Goal: Task Accomplishment & Management: Manage account settings

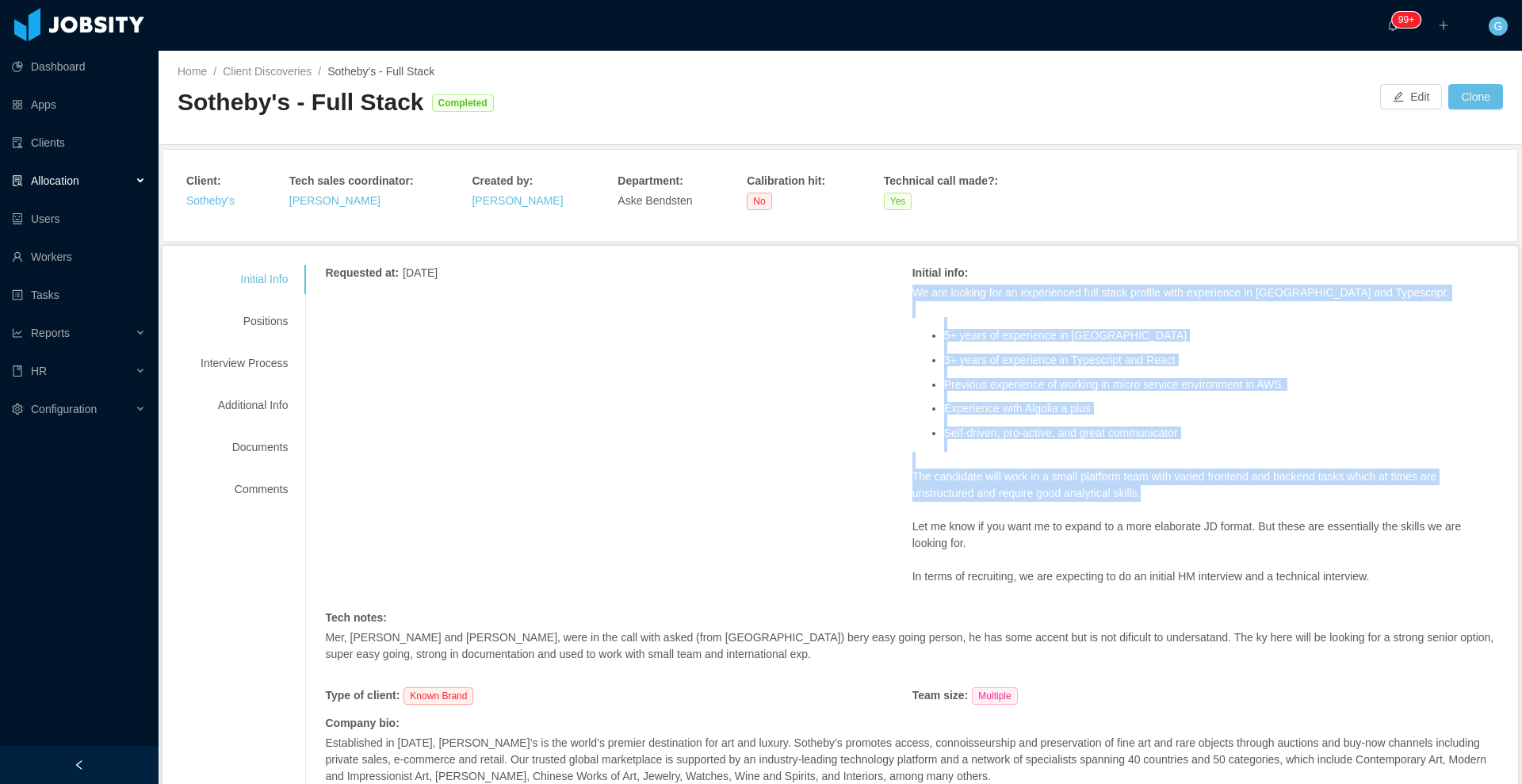
drag, startPoint x: 904, startPoint y: 289, endPoint x: 1148, endPoint y: 491, distance: 316.8
click at [1148, 491] on span "We are looking for an experienced full stack profile with experience in GoLang …" at bounding box center [1205, 434] width 587 height 300
copy span "We are looking for an experienced full stack profile with experience in GoLang …"
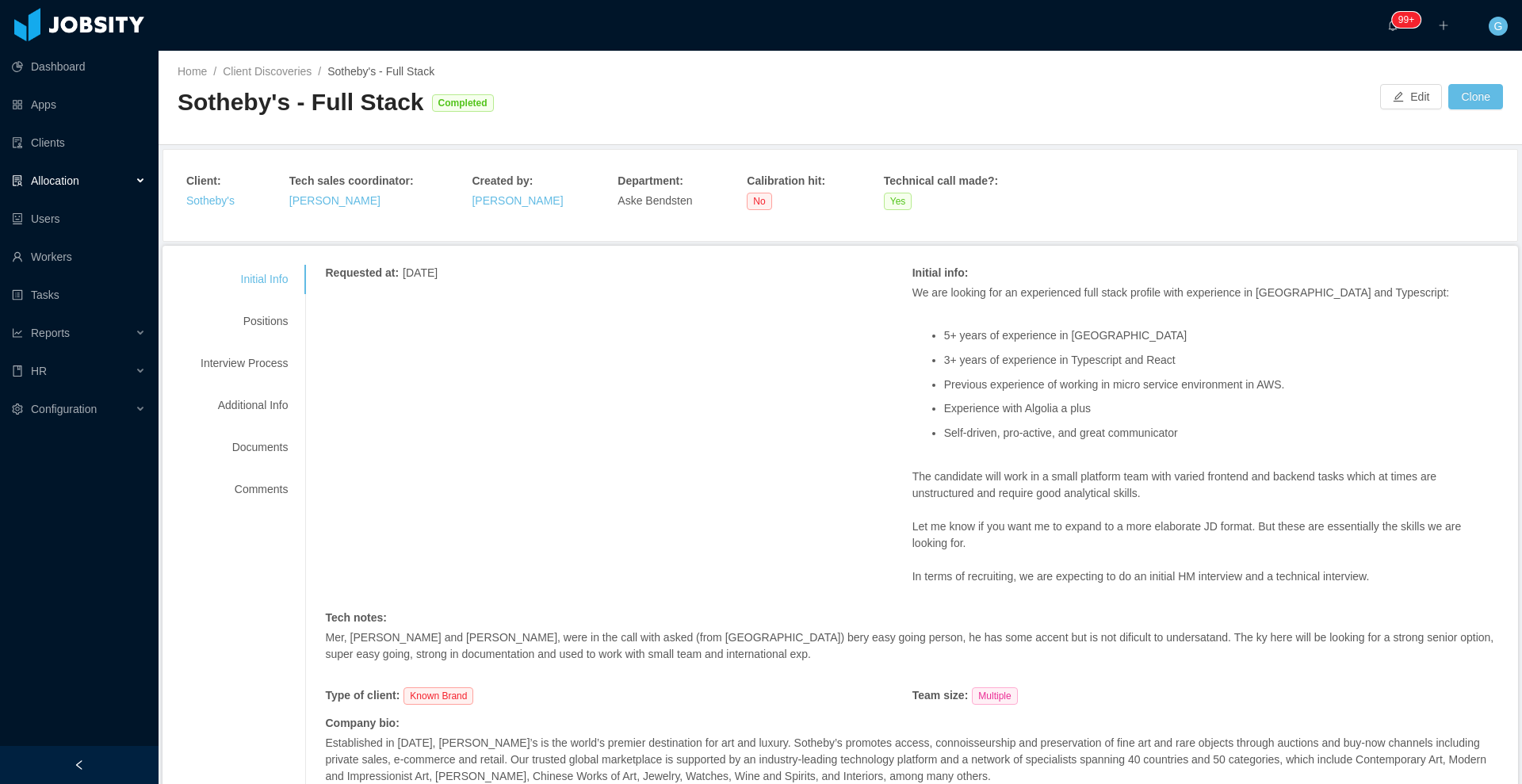
click at [264, 337] on div "Initial Info Positions Interview Process Additional Info Documents Comments" at bounding box center [245, 385] width 125 height 240
click at [268, 329] on div "Positions" at bounding box center [245, 321] width 125 height 29
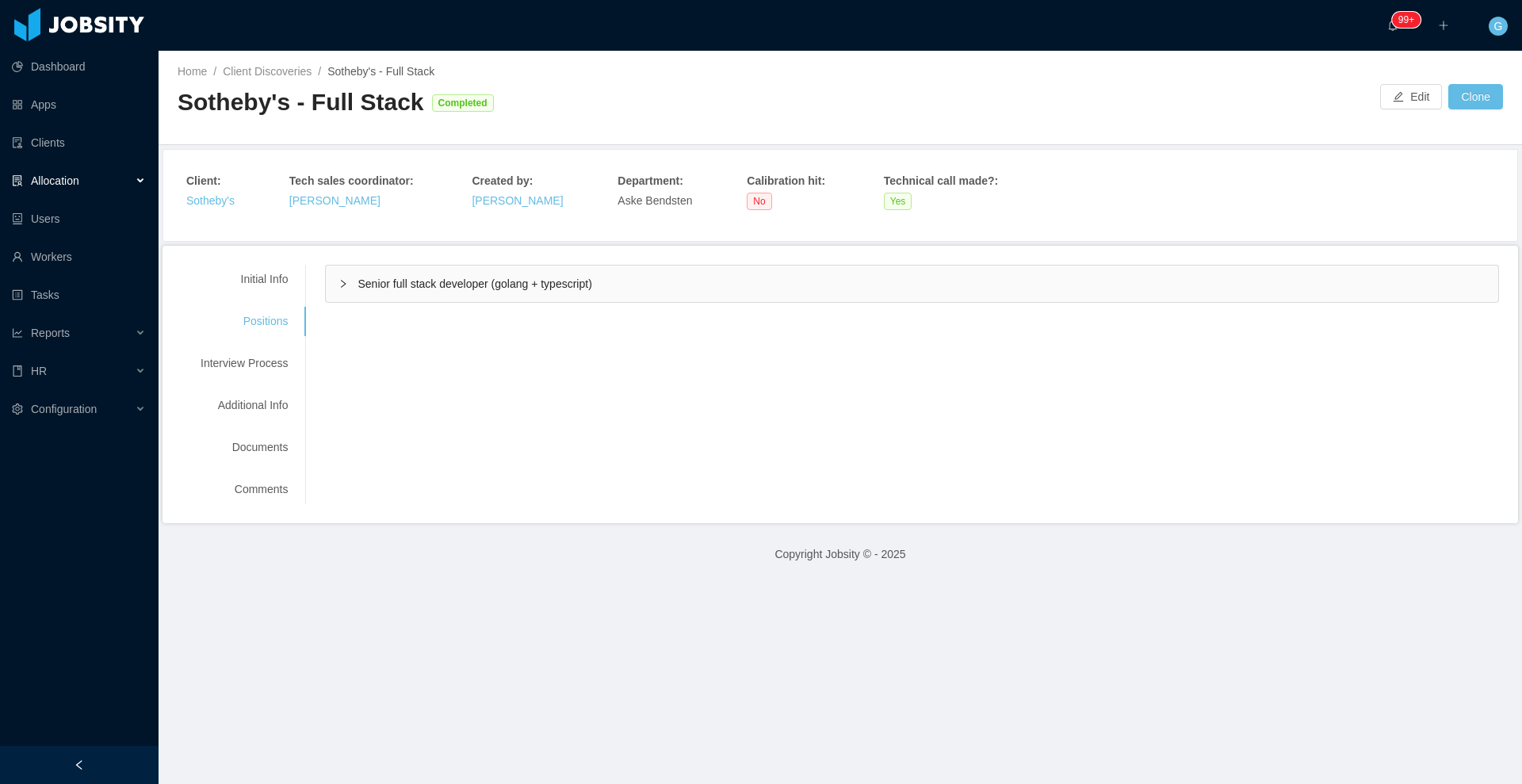
click at [476, 278] on span "Senior full stack developer (golang + typescript)" at bounding box center [474, 283] width 234 height 13
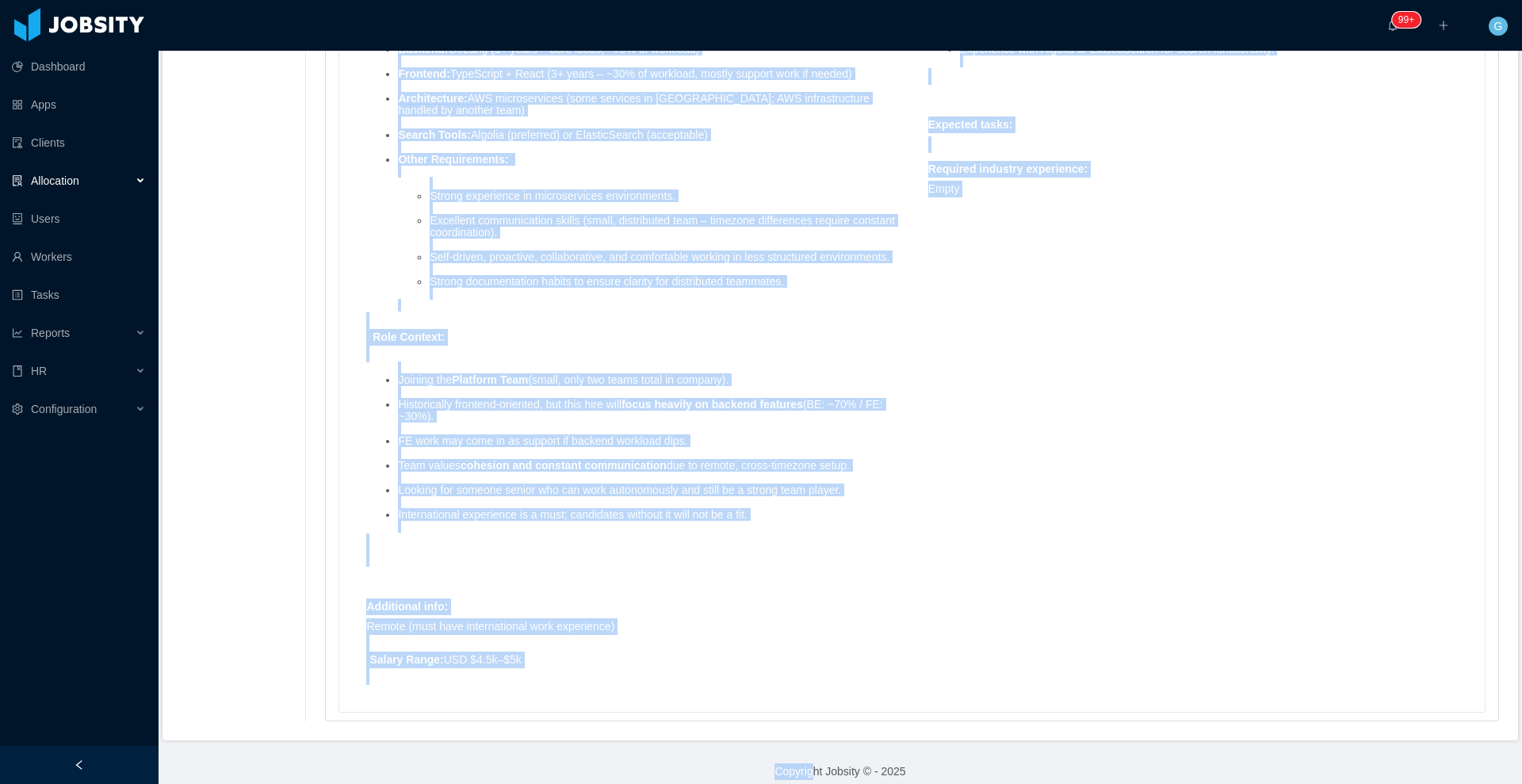
scroll to position [1448, 0]
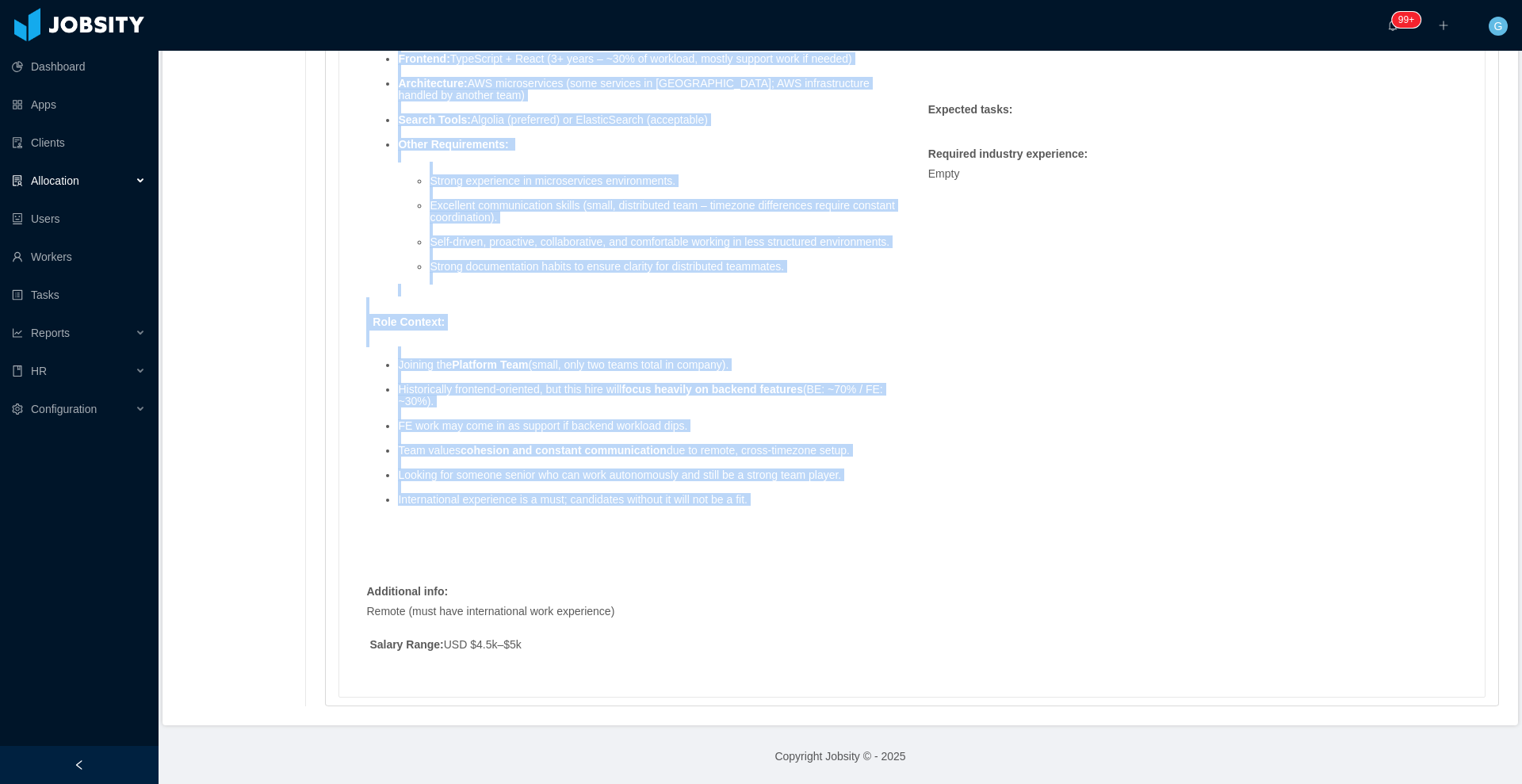
drag, startPoint x: 364, startPoint y: 156, endPoint x: 811, endPoint y: 513, distance: 572.1
click at [811, 513] on div "Mandatory skills : Tech Stack & Skills: Backend: GoLang (5+ years – core focus,…" at bounding box center [630, 257] width 545 height 588
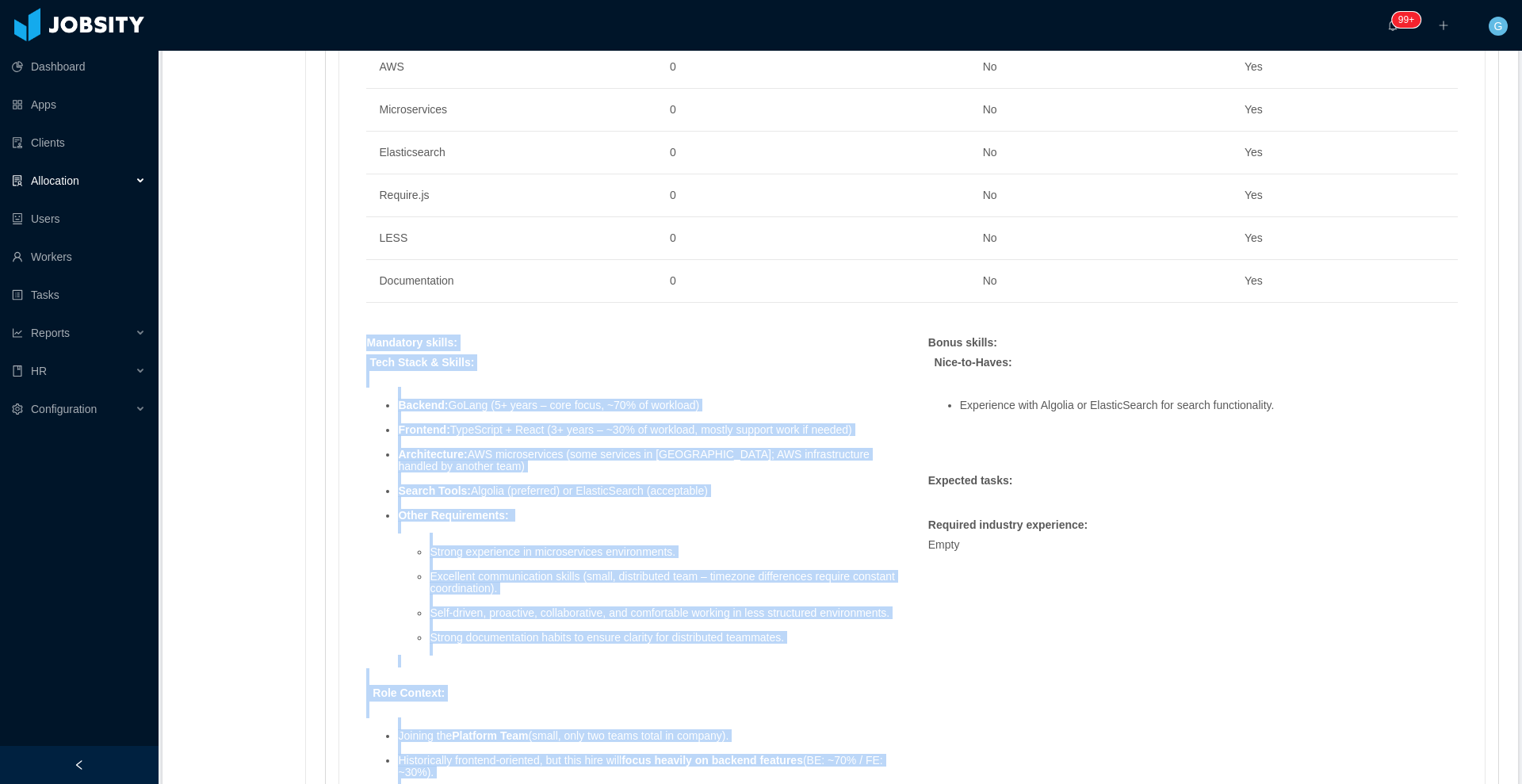
copy div "Mandatory skills : Tech Stack & Skills: Backend: GoLang (5+ years – core focus,…"
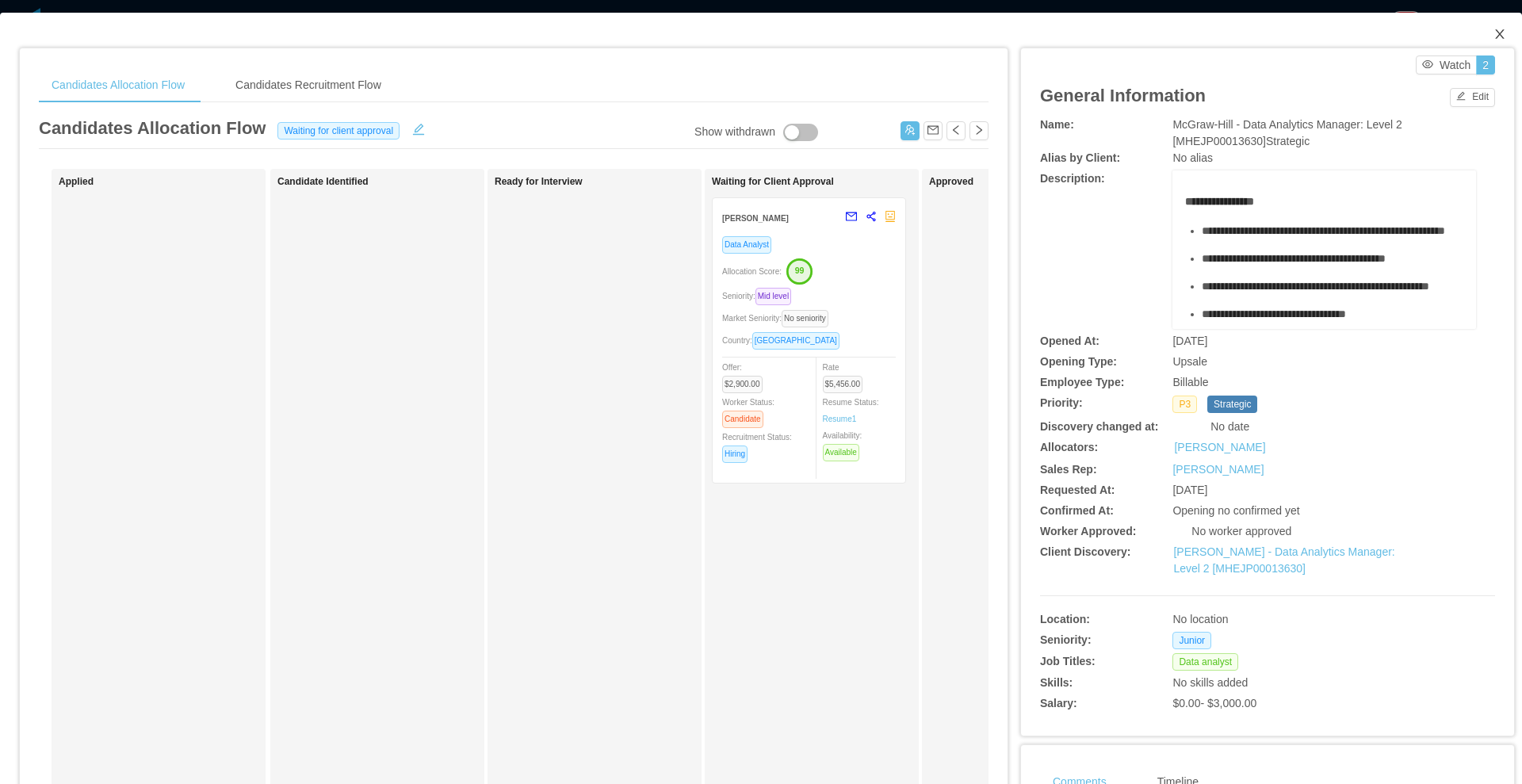
click at [1493, 32] on span "Close" at bounding box center [1500, 35] width 44 height 44
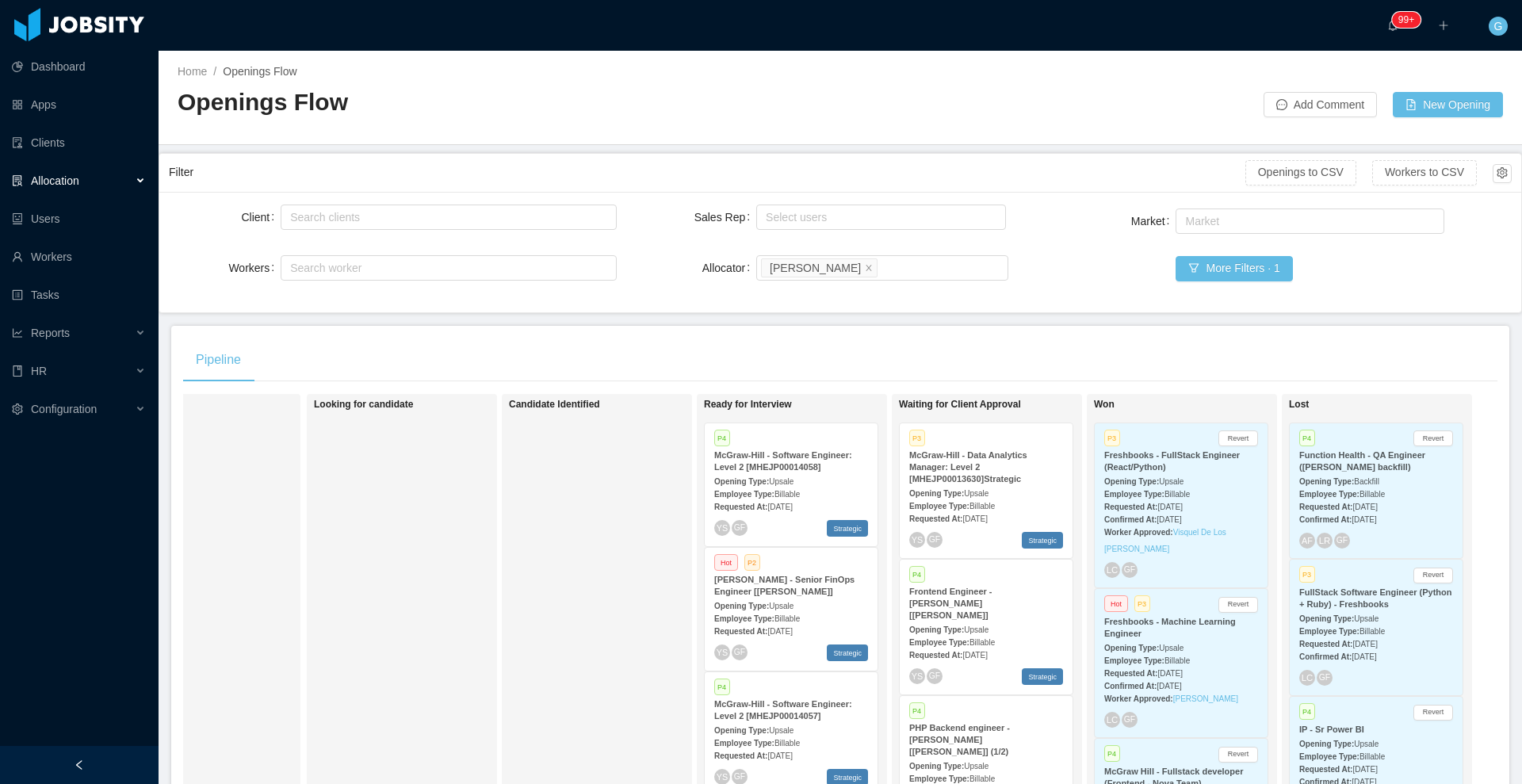
scroll to position [0, 90]
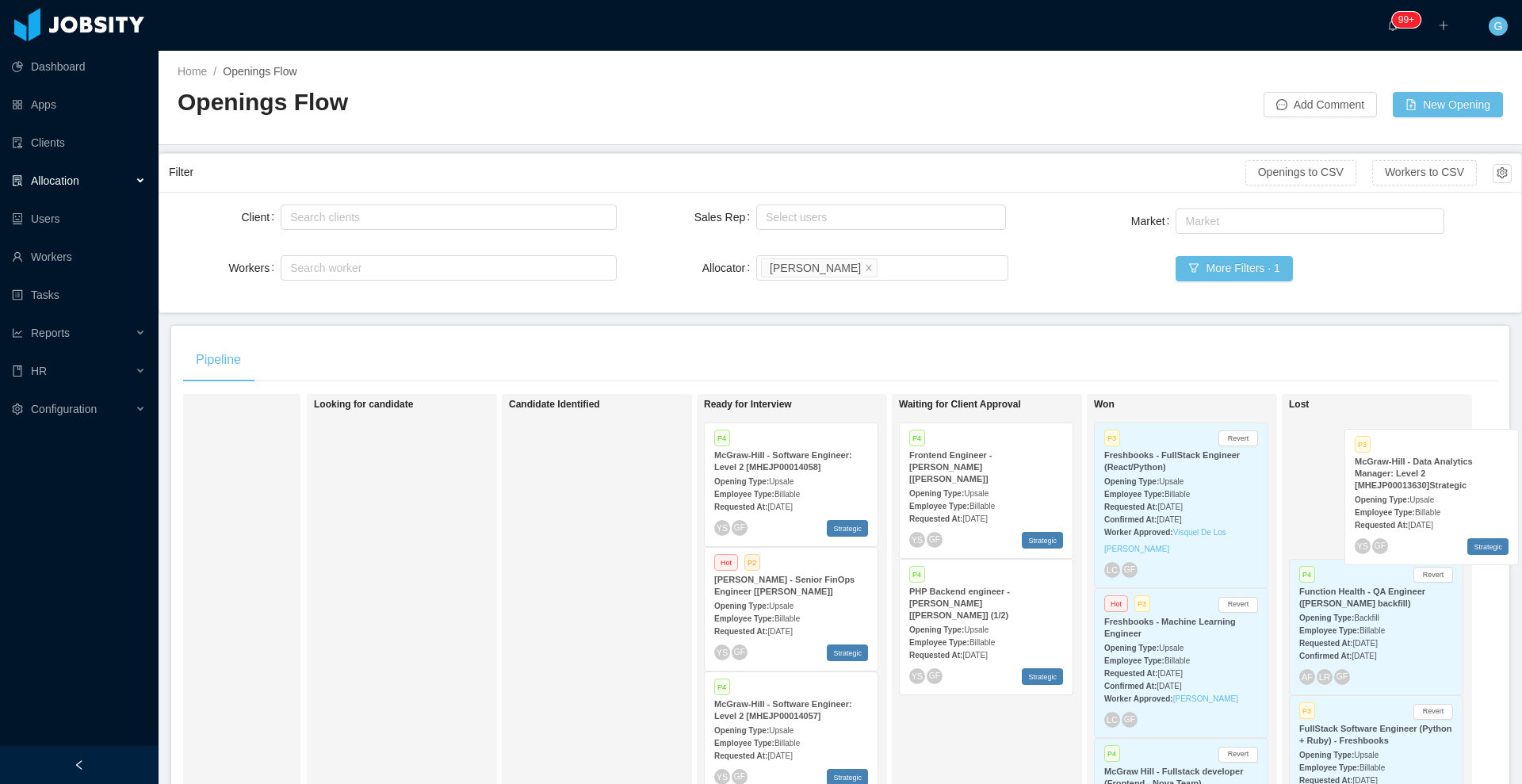
drag, startPoint x: 981, startPoint y: 510, endPoint x: 1366, endPoint y: 509, distance: 385.0
click at [1366, 509] on div "On Hold Looking for candidate Candidate Identified Ready for Interview P4 [PERS…" at bounding box center [841, 629] width 1315 height 472
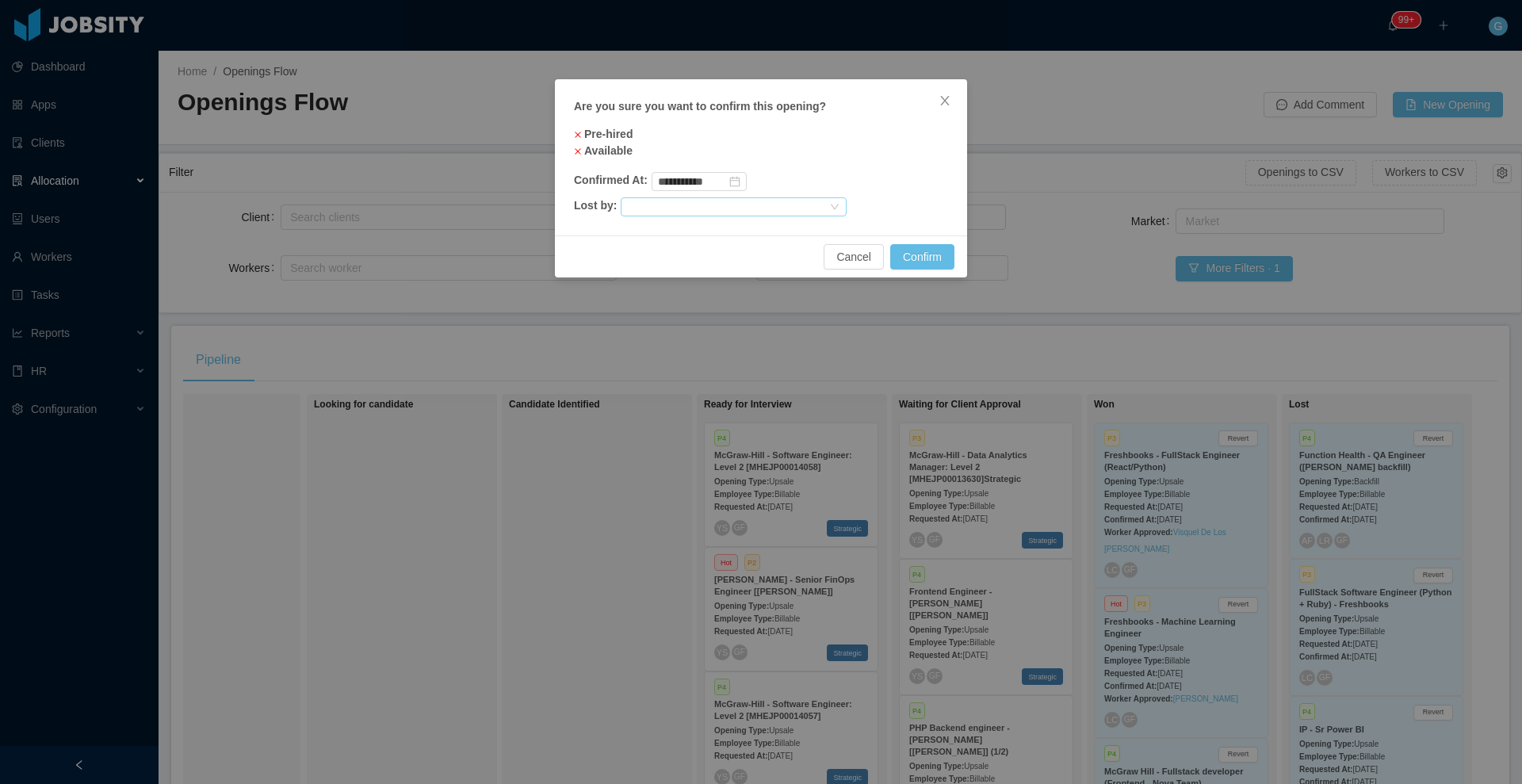
click at [658, 204] on div at bounding box center [727, 207] width 200 height 17
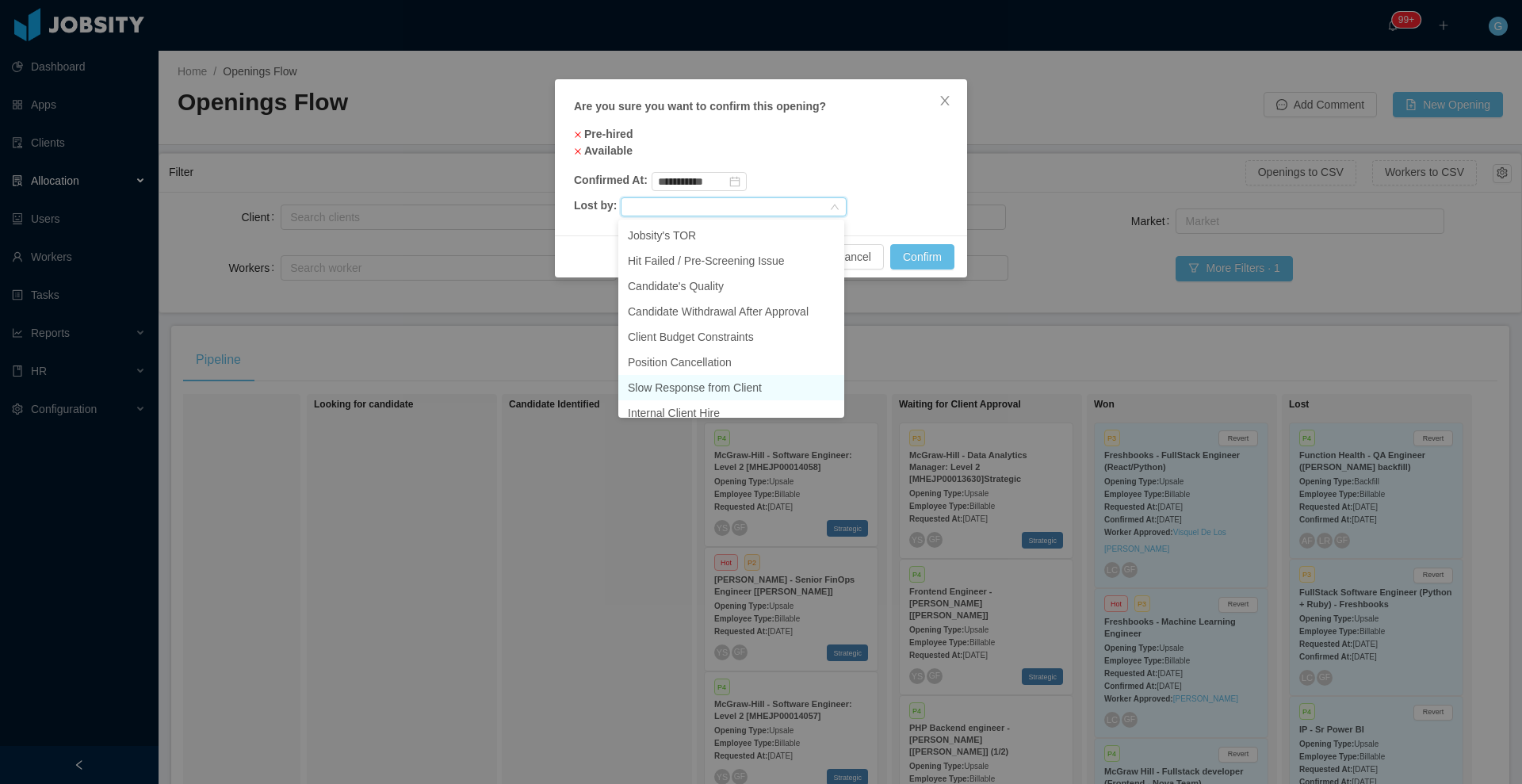
scroll to position [113, 0]
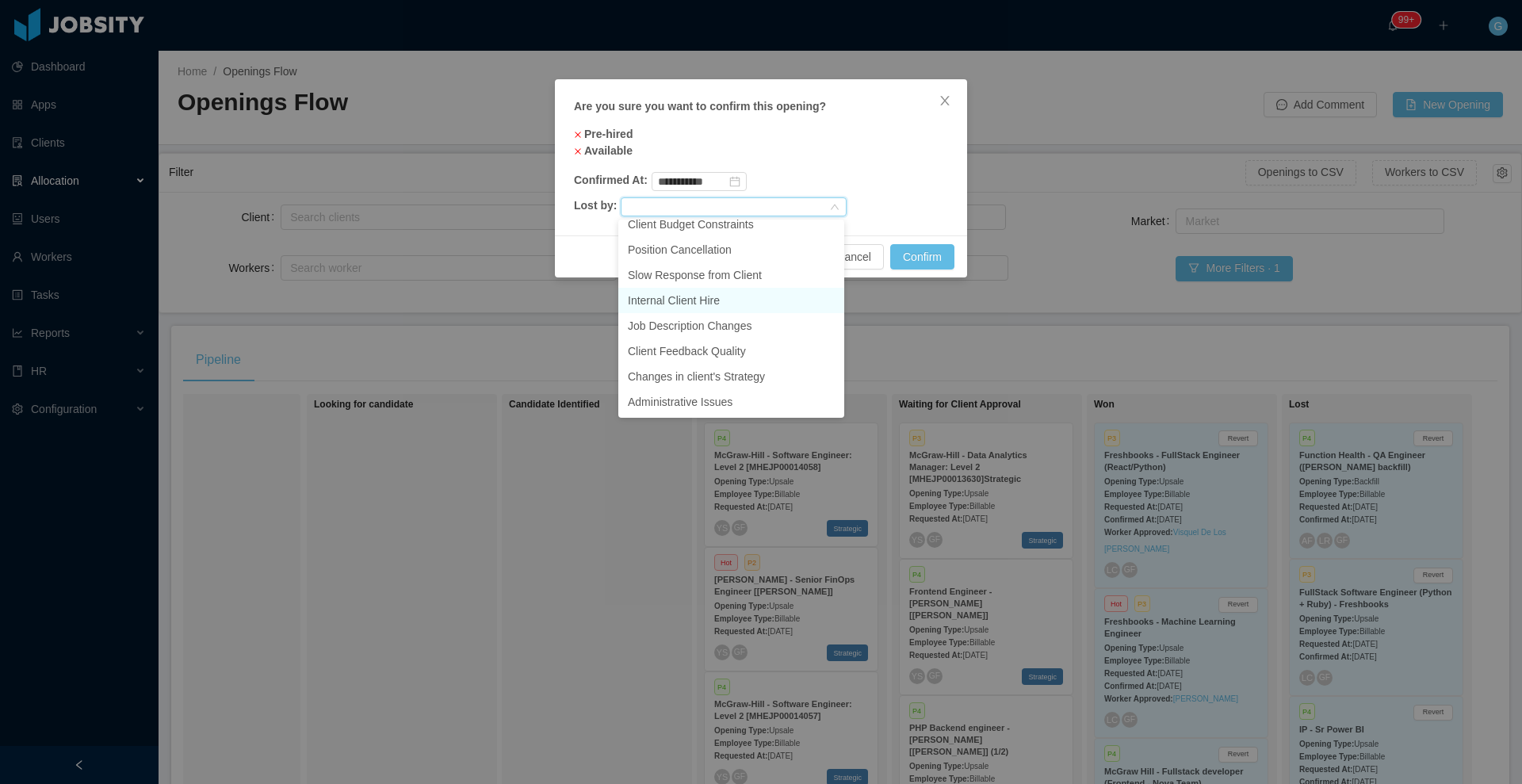
click at [724, 304] on li "Internal Client Hire" at bounding box center [731, 300] width 226 height 25
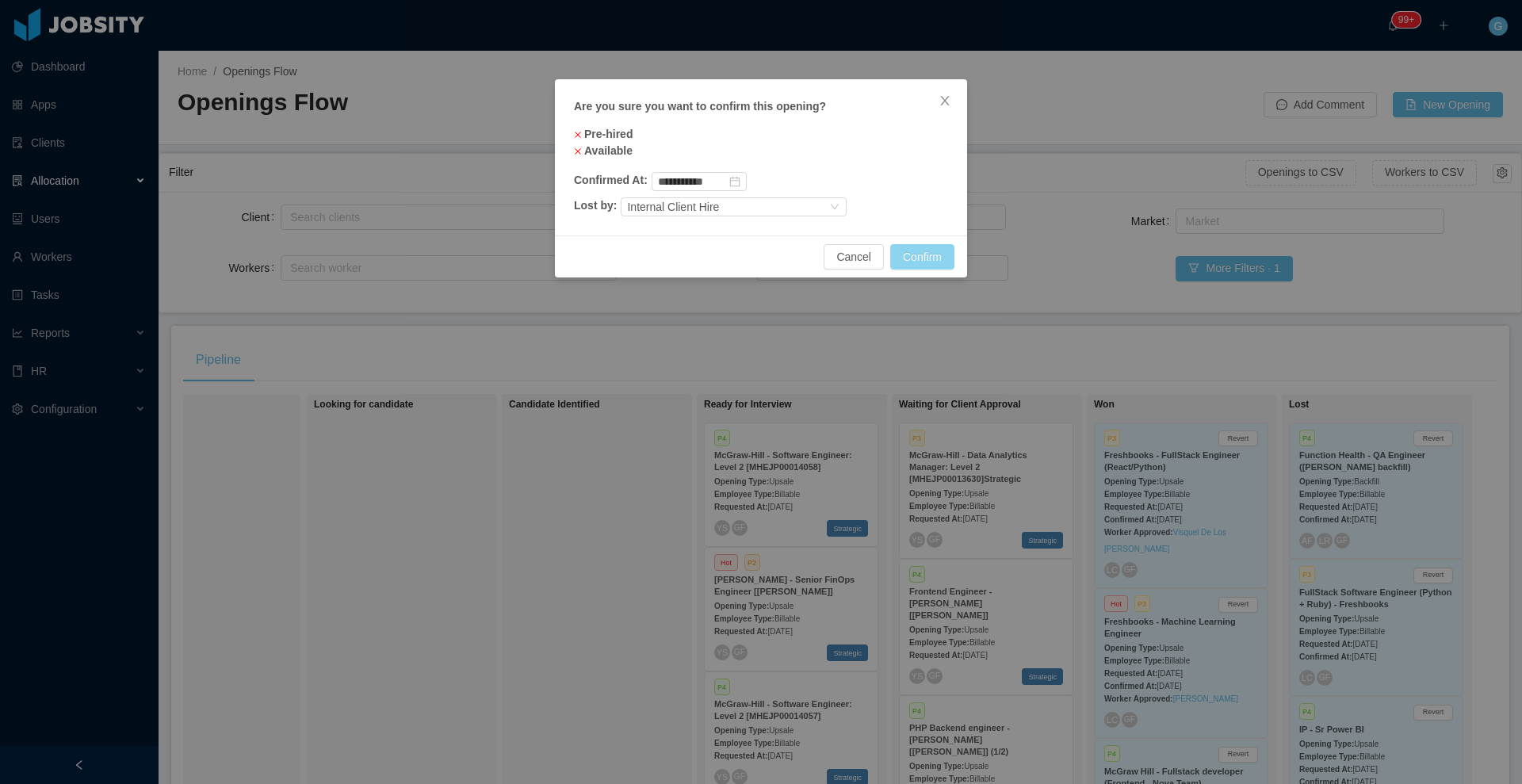
click at [917, 249] on button "Confirm" at bounding box center [922, 257] width 64 height 25
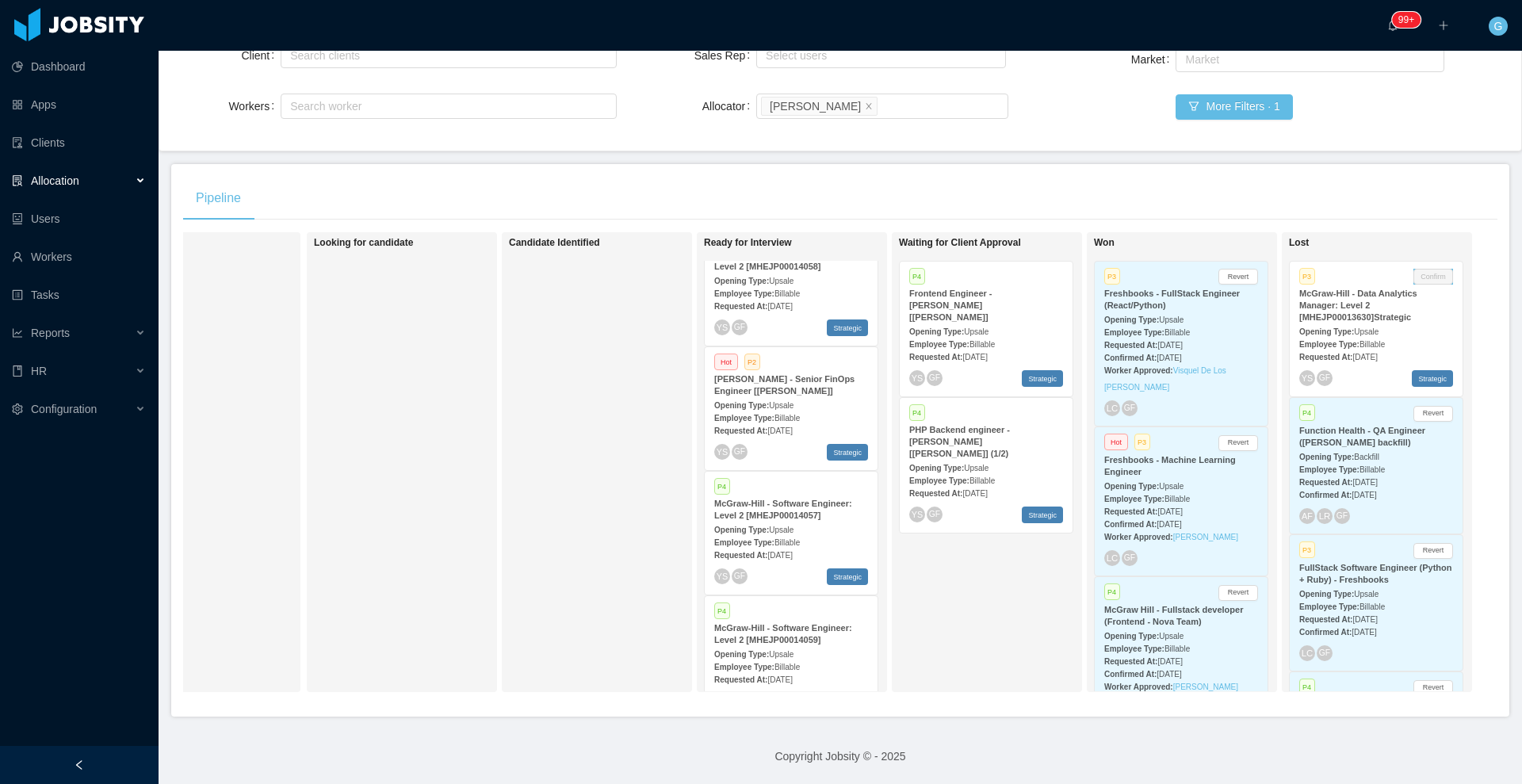
scroll to position [21, 0]
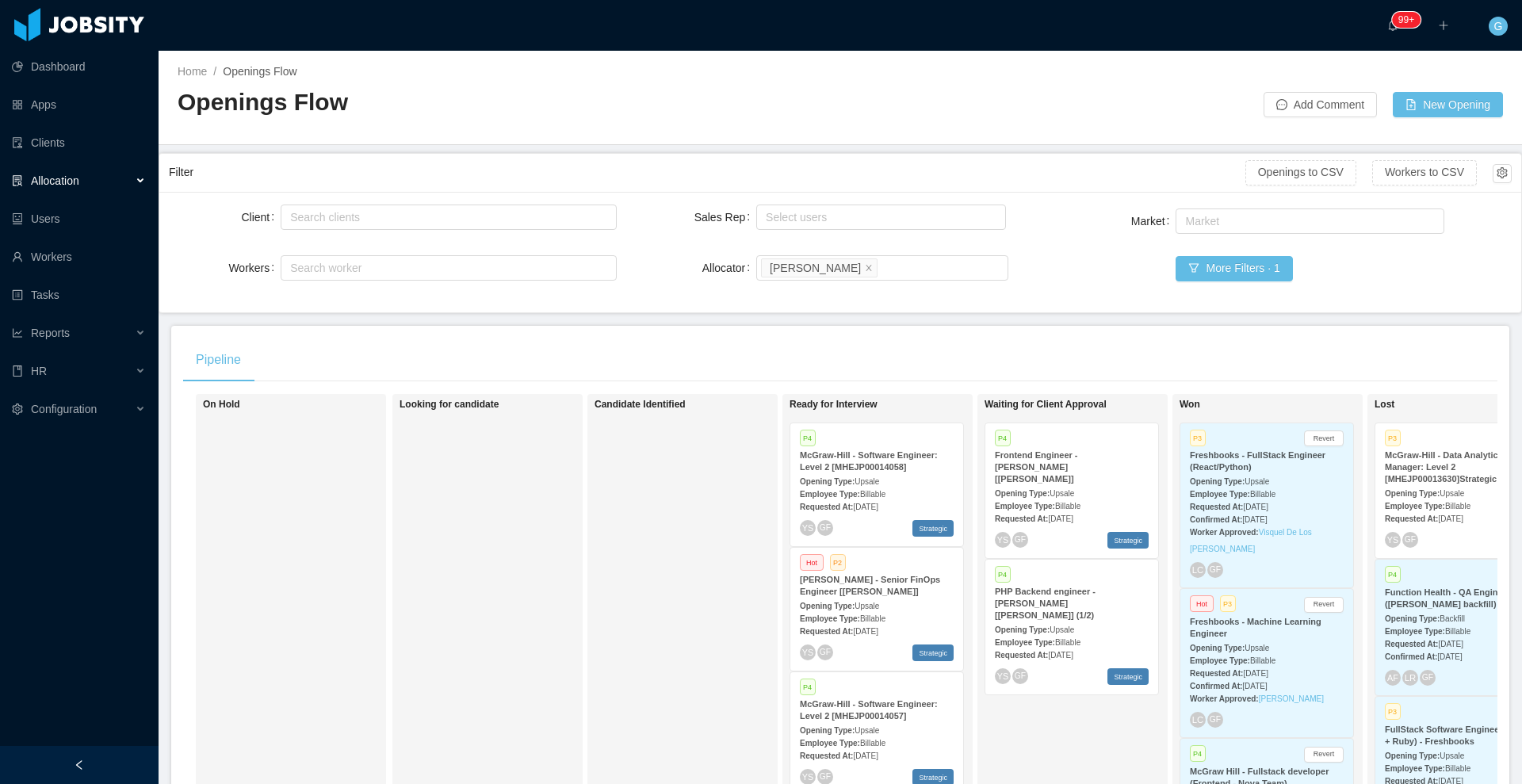
scroll to position [0, 101]
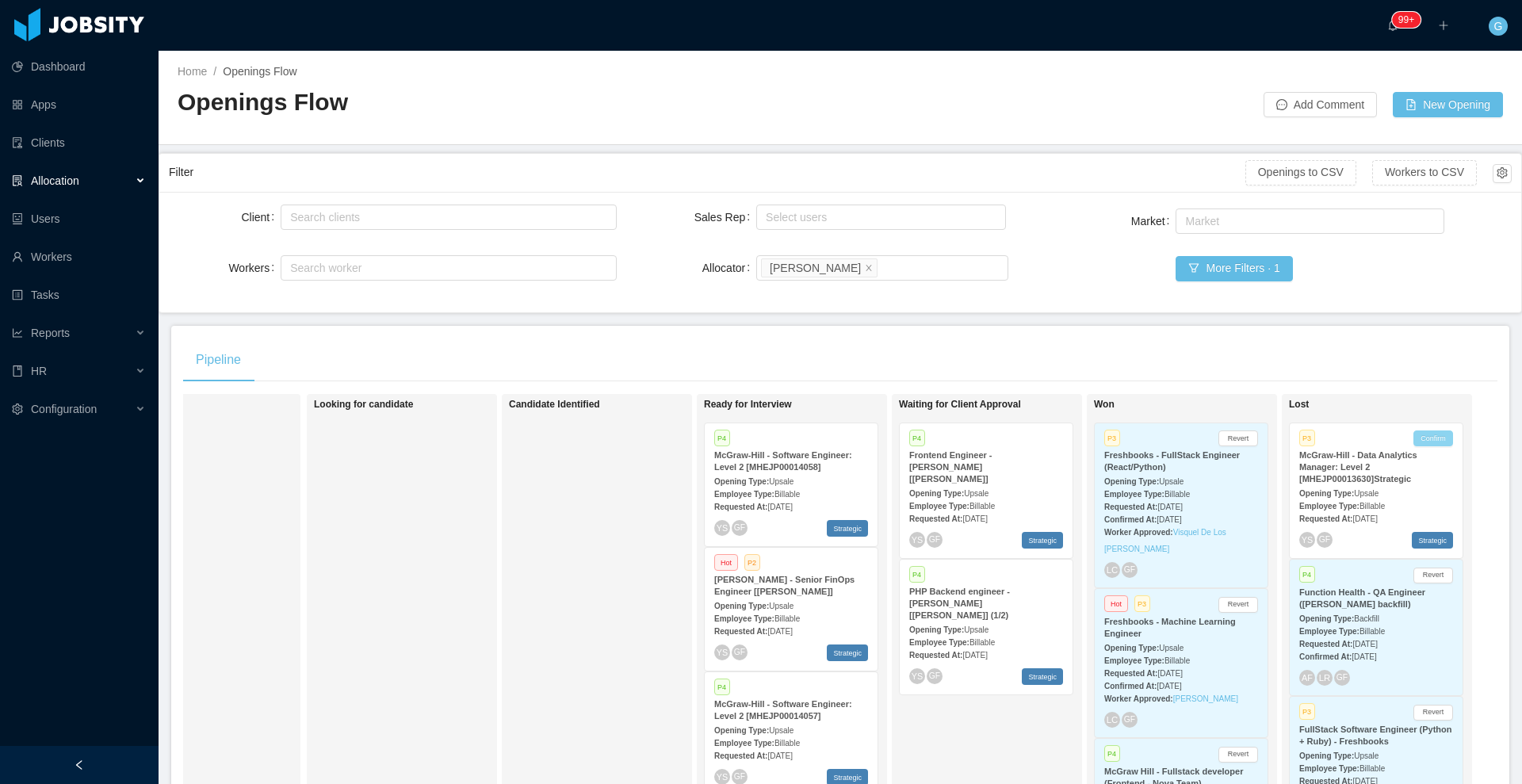
click at [1430, 439] on button "Confirm" at bounding box center [1433, 438] width 40 height 16
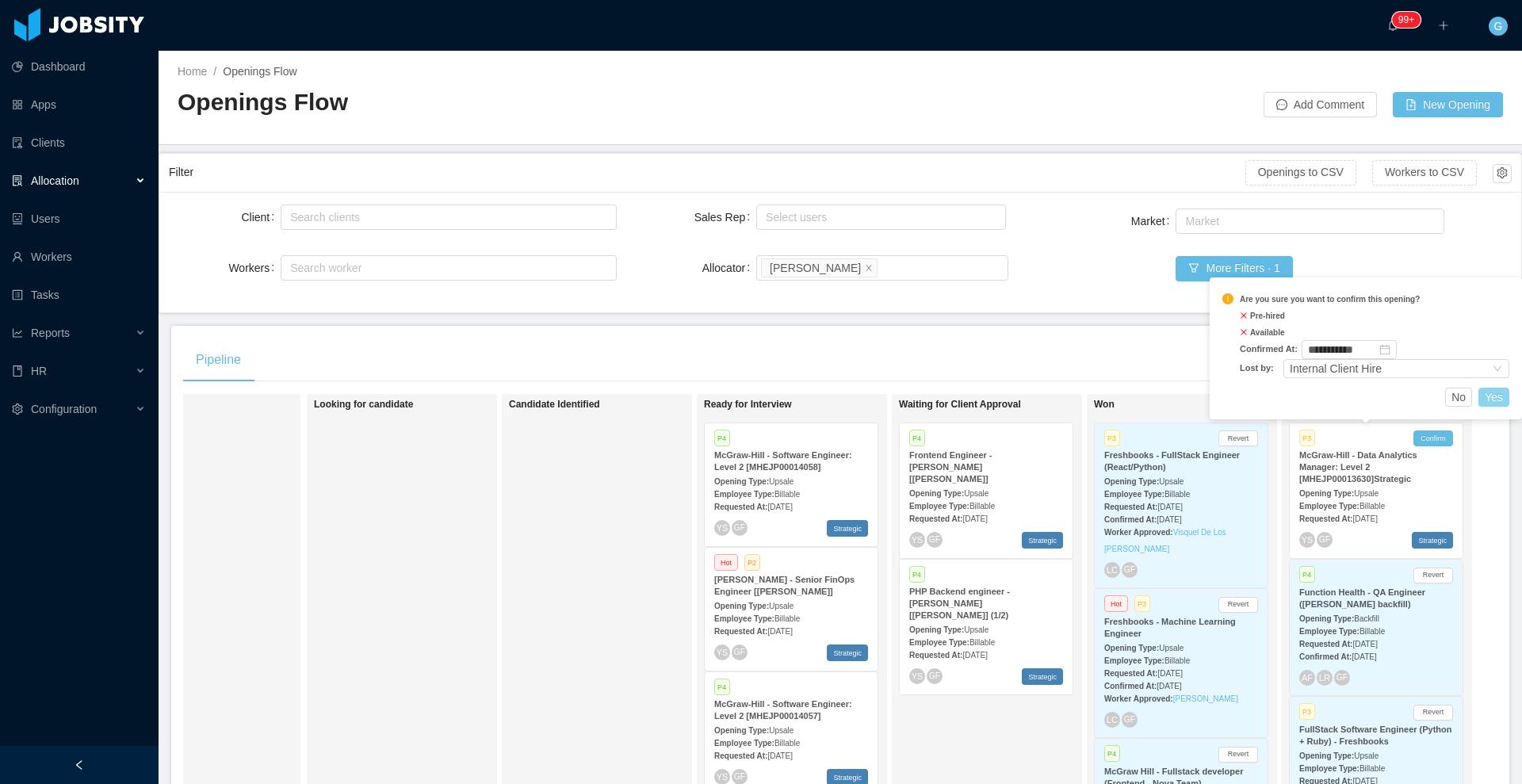
click at [1505, 395] on button "Yes" at bounding box center [1493, 397] width 31 height 19
